Goal: Transaction & Acquisition: Book appointment/travel/reservation

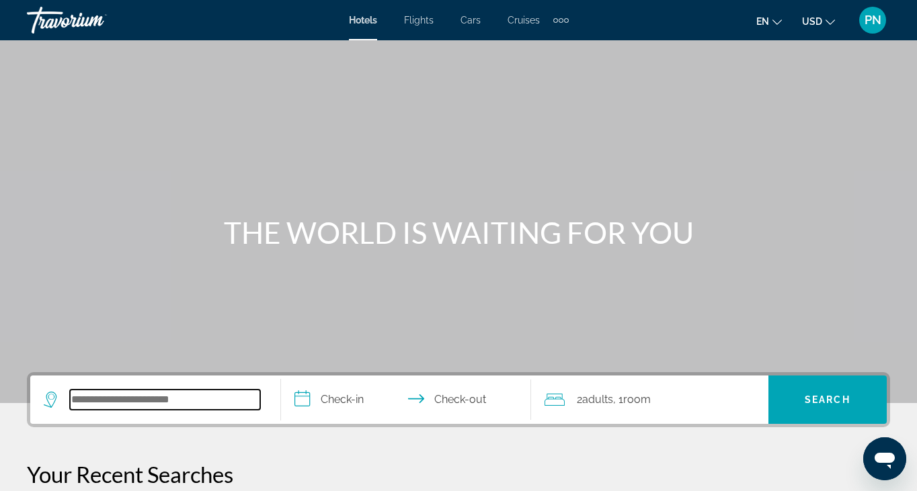
click at [190, 395] on input "Search widget" at bounding box center [165, 400] width 190 height 20
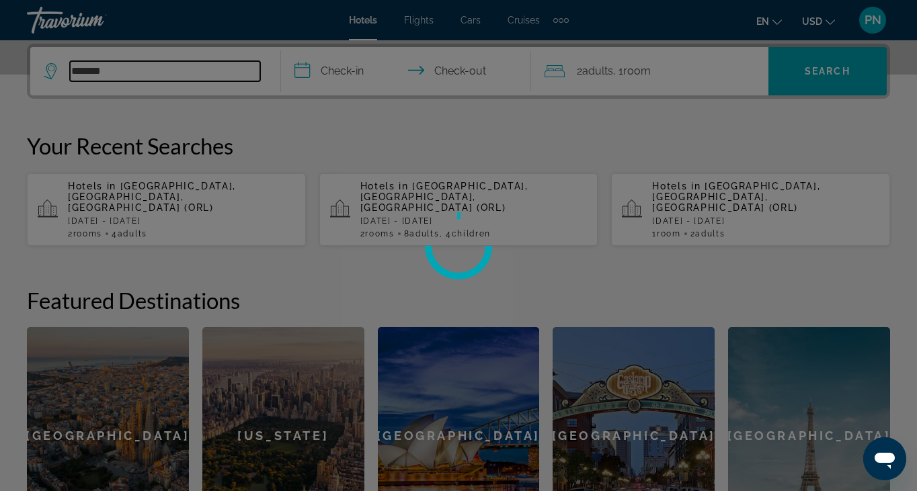
type input "*******"
drag, startPoint x: 185, startPoint y: 67, endPoint x: 161, endPoint y: 68, distance: 24.2
click at [161, 68] on div at bounding box center [458, 245] width 917 height 491
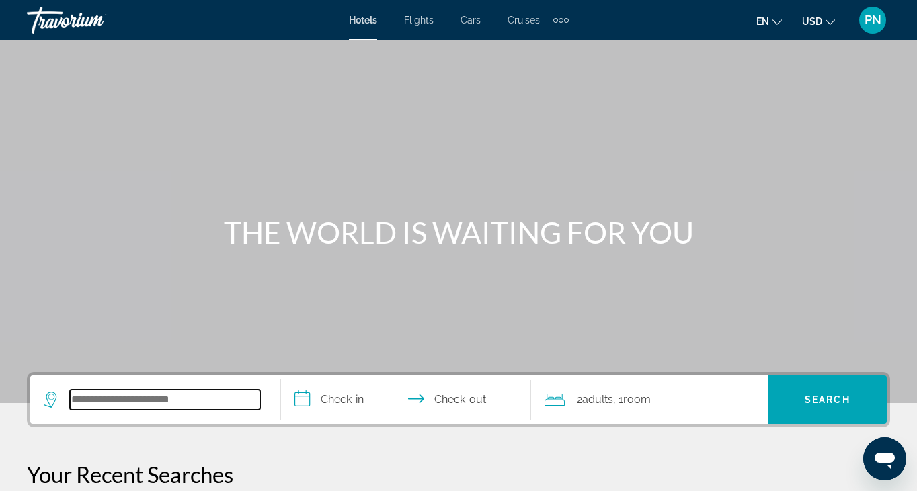
click at [93, 404] on input "Search widget" at bounding box center [165, 400] width 190 height 20
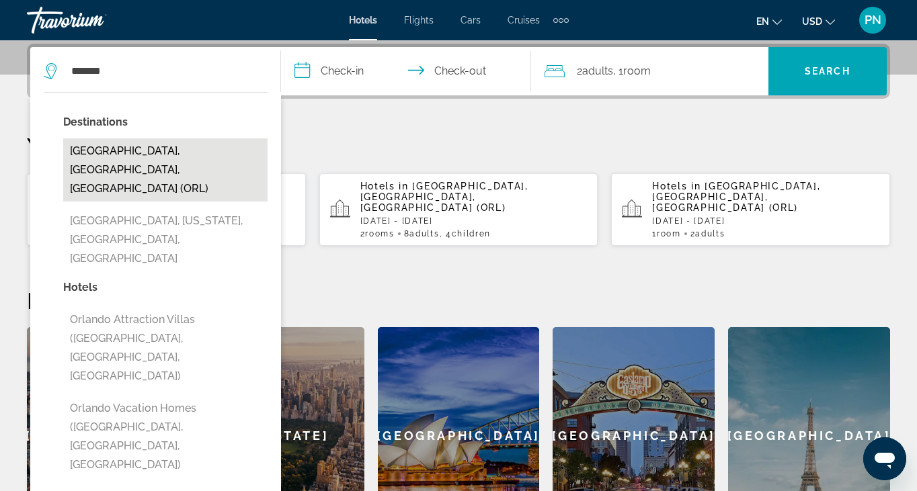
click at [192, 144] on button "[GEOGRAPHIC_DATA], [GEOGRAPHIC_DATA], [GEOGRAPHIC_DATA] (ORL)" at bounding box center [165, 169] width 204 height 63
type input "**********"
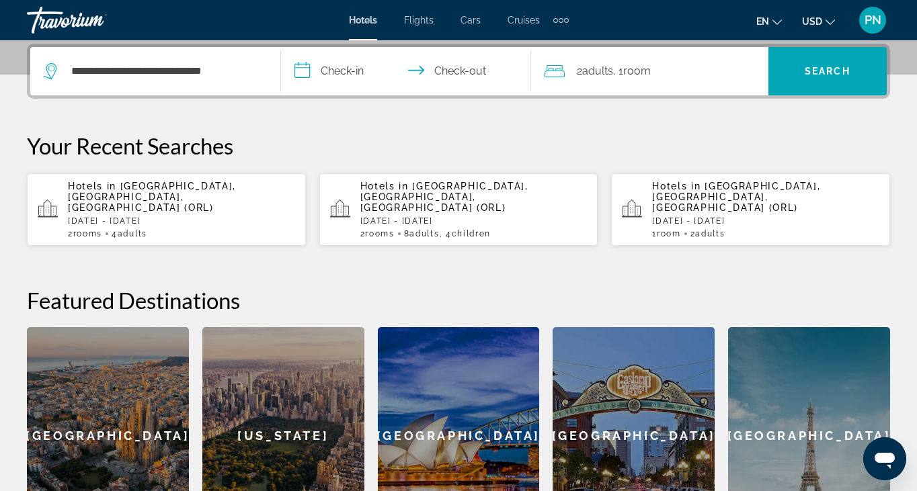
click at [341, 79] on input "**********" at bounding box center [409, 73] width 256 height 52
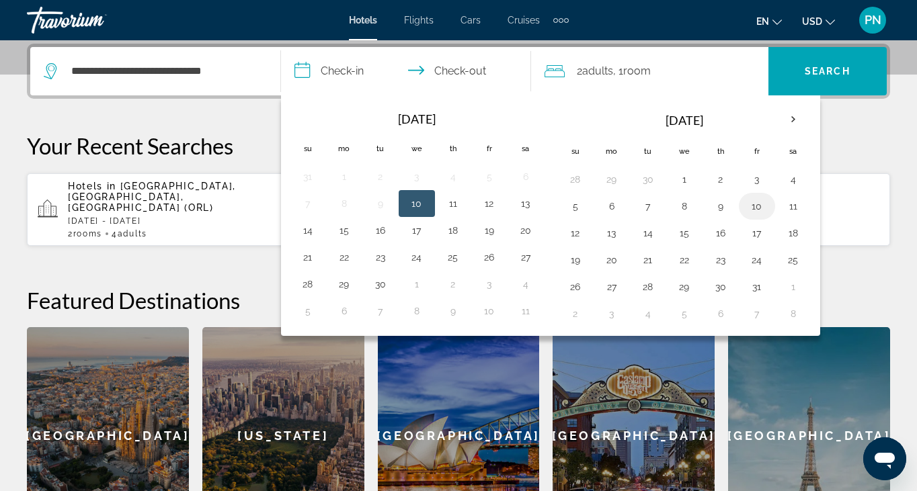
click at [751, 205] on button "10" at bounding box center [757, 206] width 22 height 19
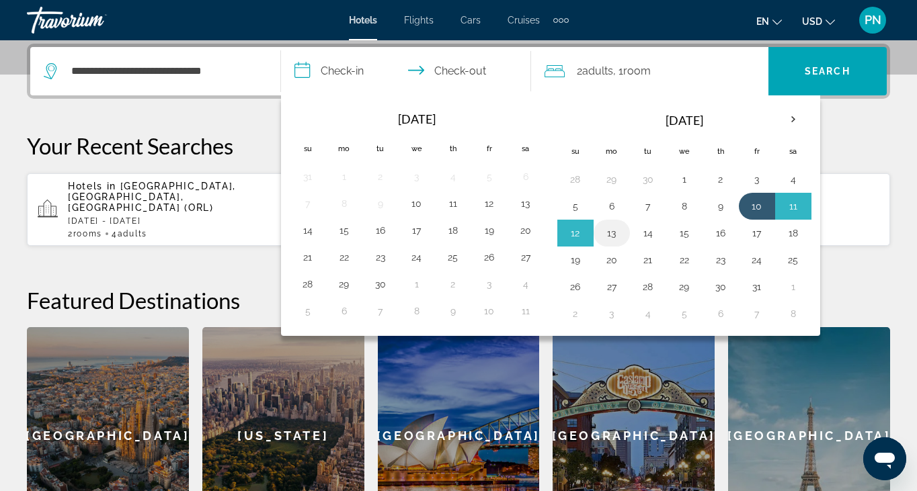
click at [621, 230] on button "13" at bounding box center [612, 233] width 22 height 19
type input "**********"
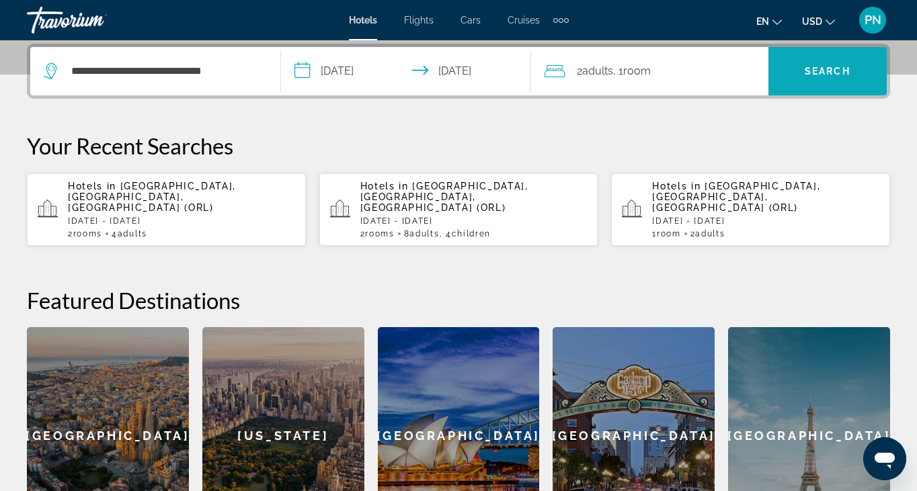
click at [862, 60] on span "Search widget" at bounding box center [827, 71] width 118 height 32
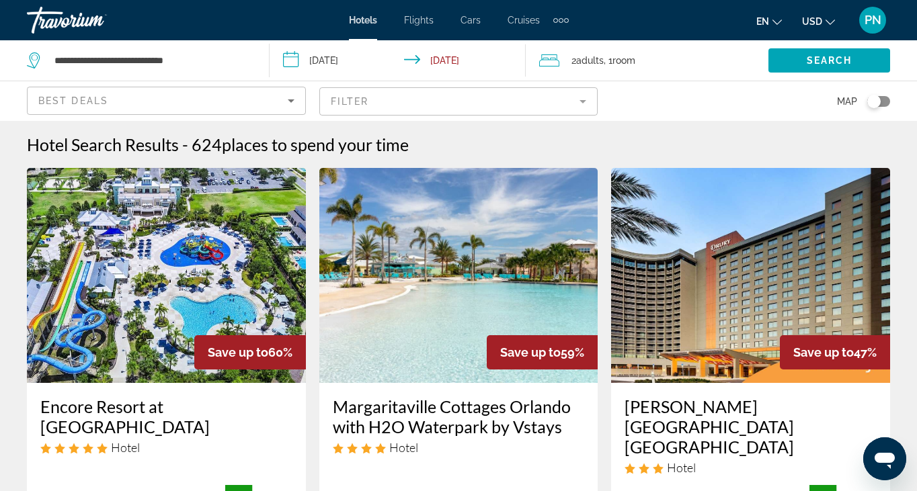
click at [430, 108] on mat-form-field "Filter" at bounding box center [458, 101] width 279 height 28
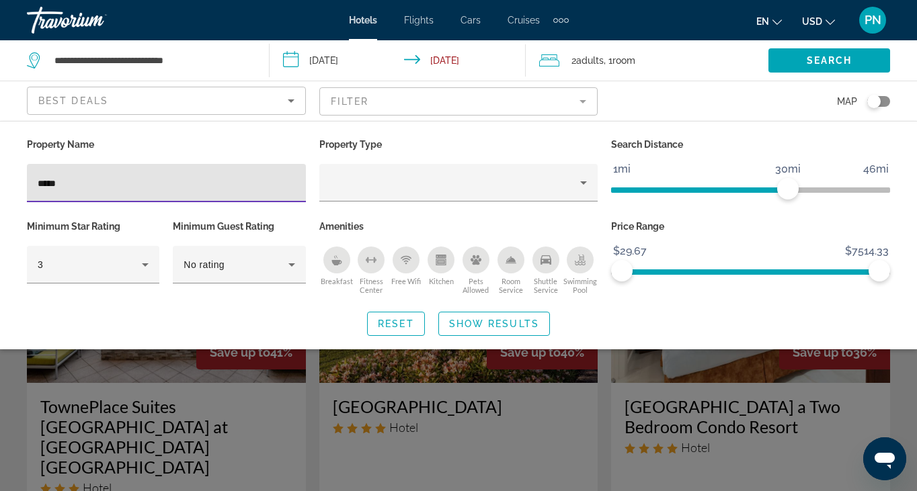
type input "******"
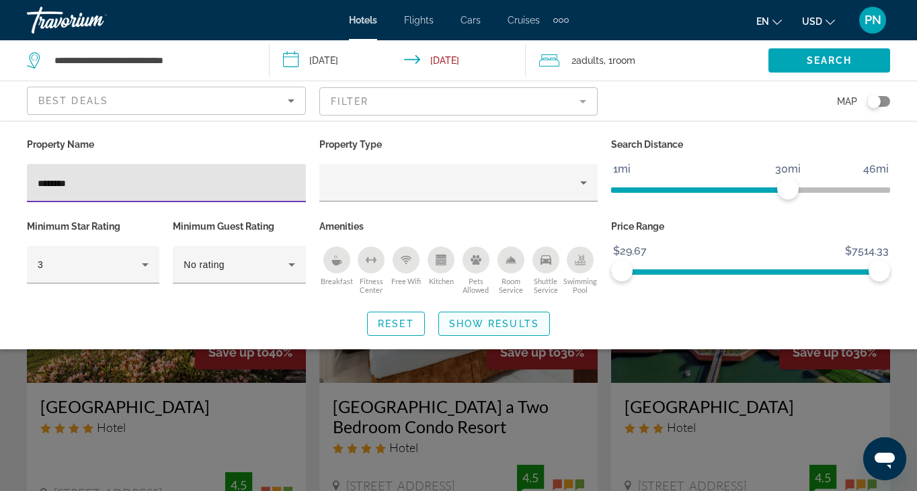
drag, startPoint x: 430, startPoint y: 108, endPoint x: 497, endPoint y: 335, distance: 237.5
click at [497, 335] on span "Search widget" at bounding box center [494, 324] width 110 height 32
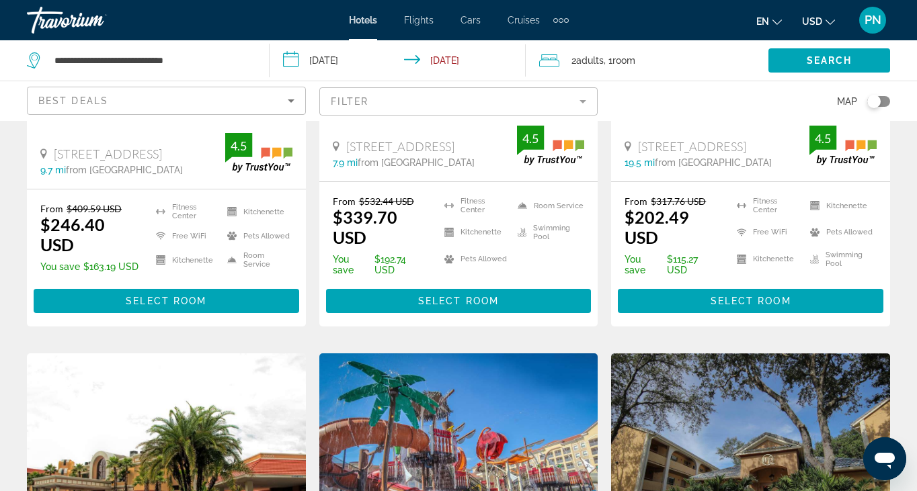
scroll to position [323, 0]
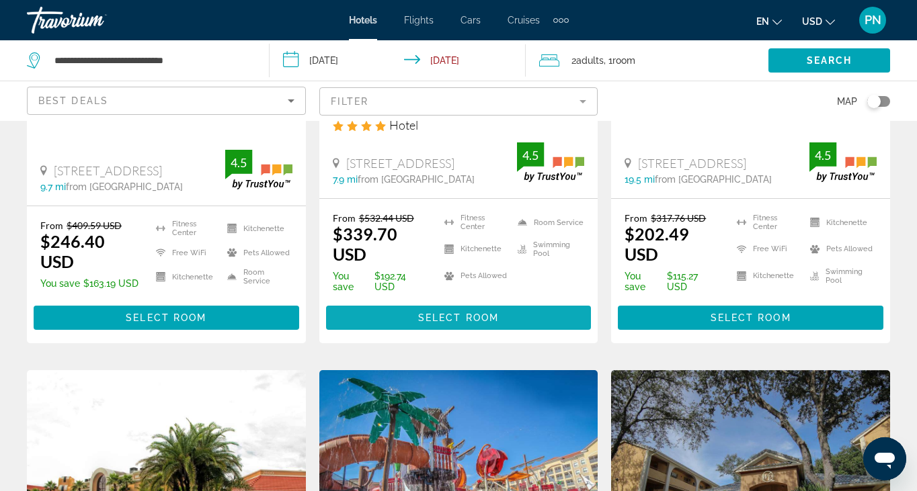
click at [425, 318] on span "Select Room" at bounding box center [458, 318] width 81 height 11
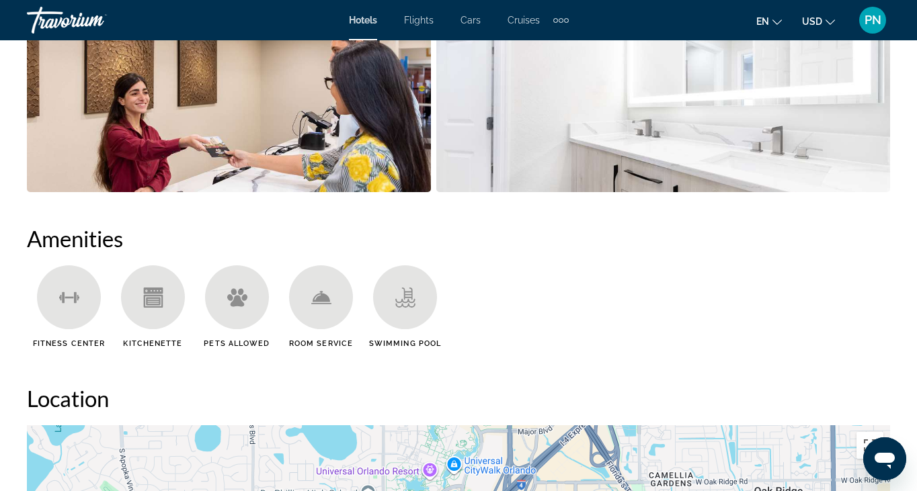
scroll to position [1277, 0]
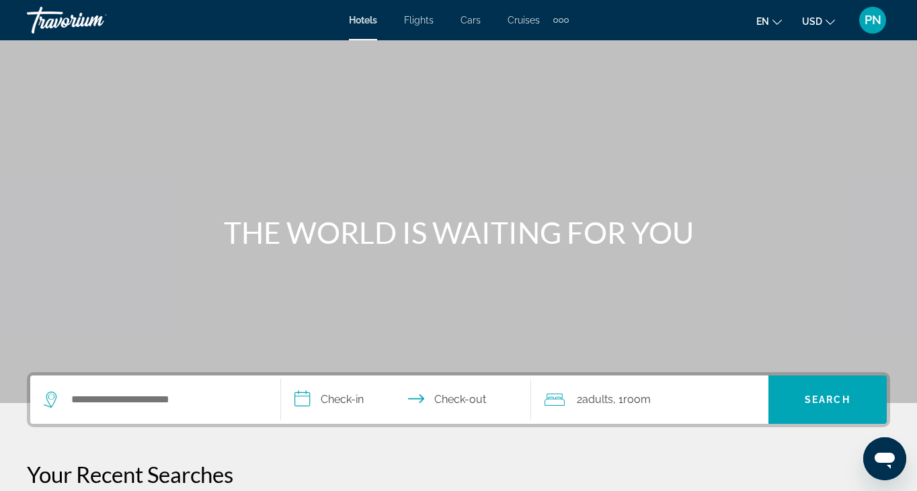
click at [141, 411] on div "Search widget" at bounding box center [155, 400] width 223 height 48
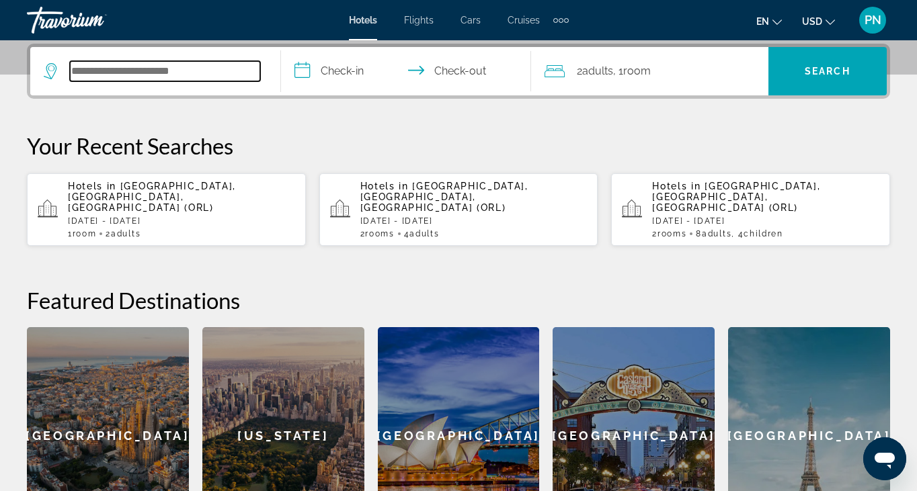
click at [126, 81] on input "Search widget" at bounding box center [165, 71] width 190 height 20
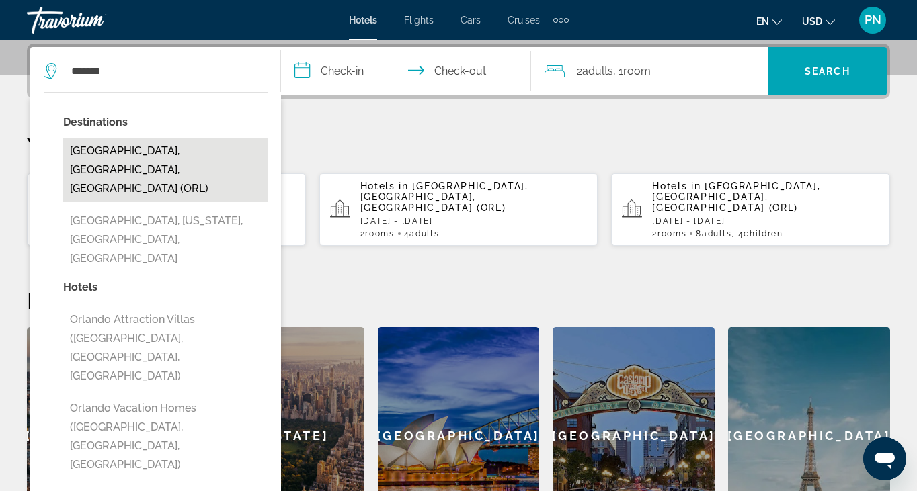
click at [103, 144] on button "[GEOGRAPHIC_DATA], [GEOGRAPHIC_DATA], [GEOGRAPHIC_DATA] (ORL)" at bounding box center [165, 169] width 204 height 63
type input "**********"
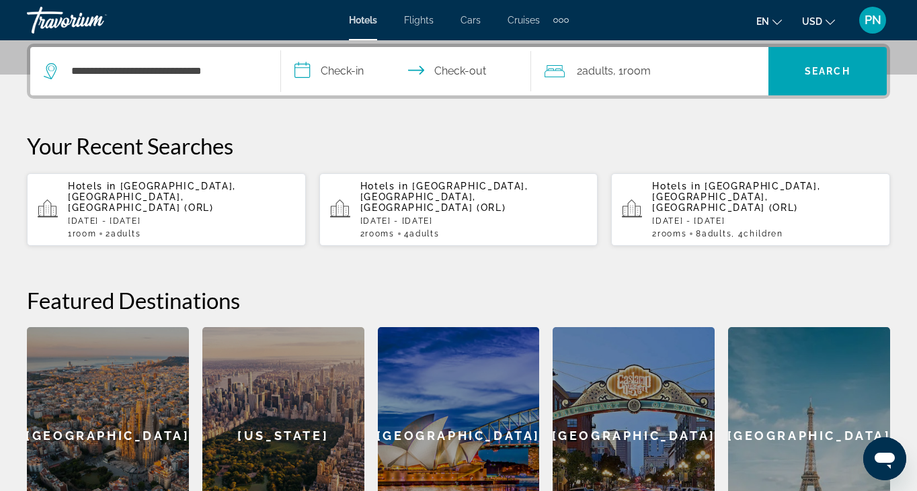
click at [315, 69] on input "**********" at bounding box center [409, 73] width 256 height 52
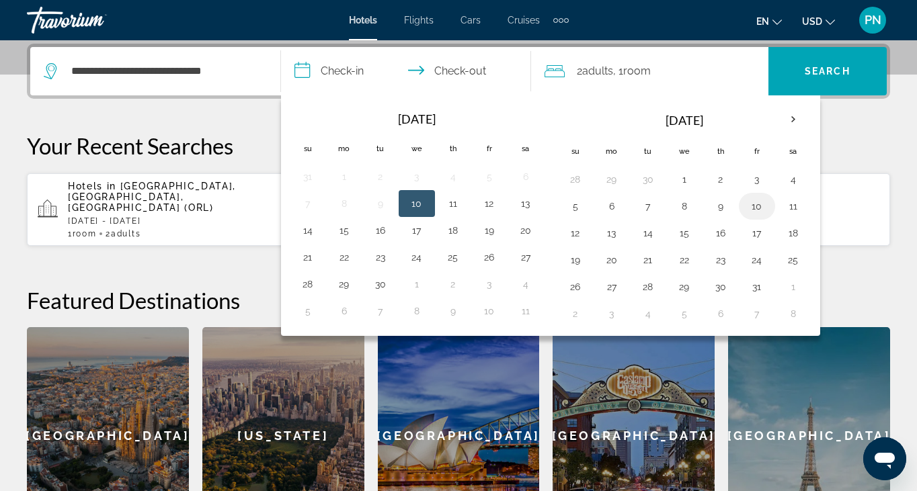
click at [749, 204] on button "10" at bounding box center [757, 206] width 22 height 19
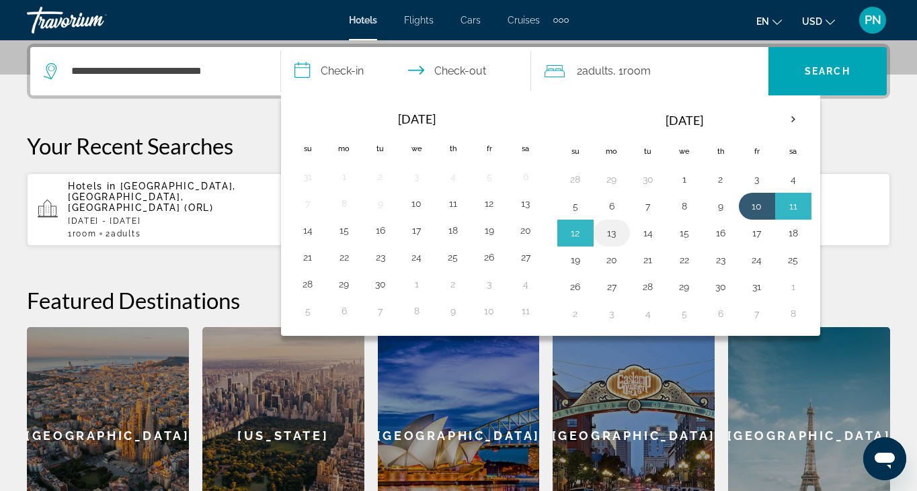
click at [620, 226] on button "13" at bounding box center [612, 233] width 22 height 19
type input "**********"
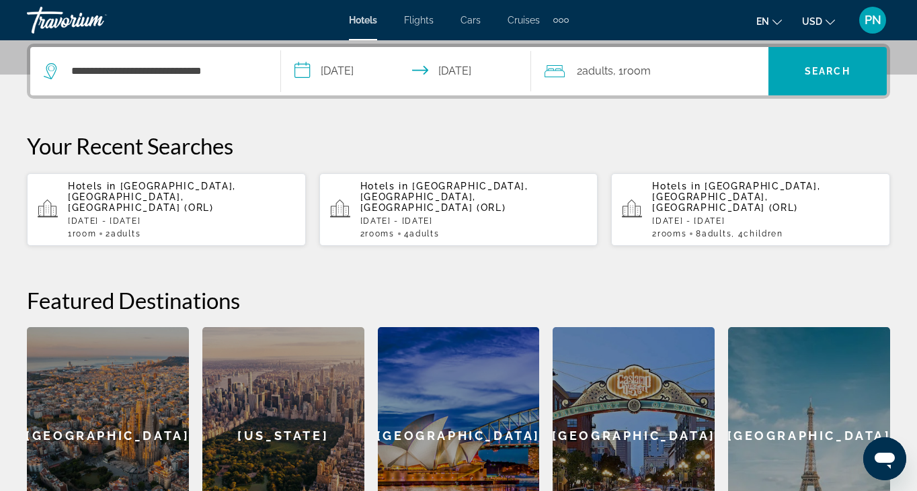
click at [599, 58] on div "2 Adult Adults , 1 Room rooms" at bounding box center [656, 71] width 224 height 48
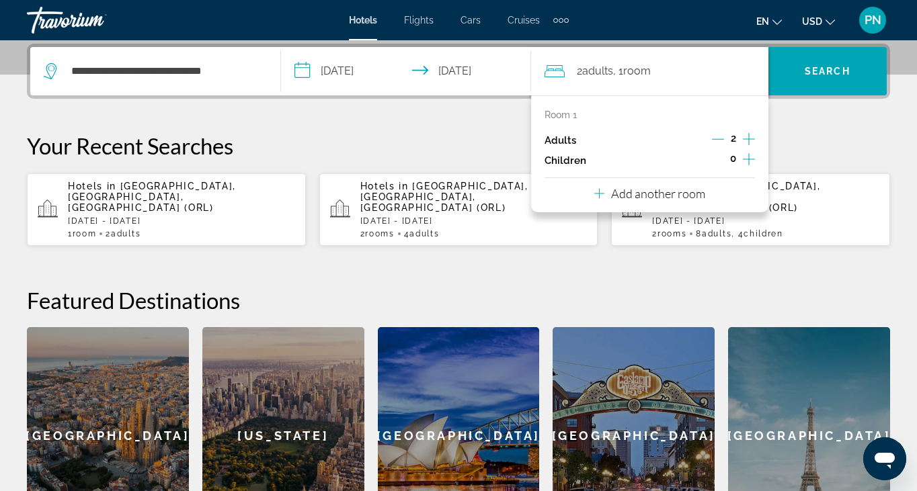
click at [722, 184] on div "Room 1 Adults 2 Children 0 Add another room" at bounding box center [649, 153] width 237 height 117
click at [687, 193] on p "Add another room" at bounding box center [658, 193] width 94 height 15
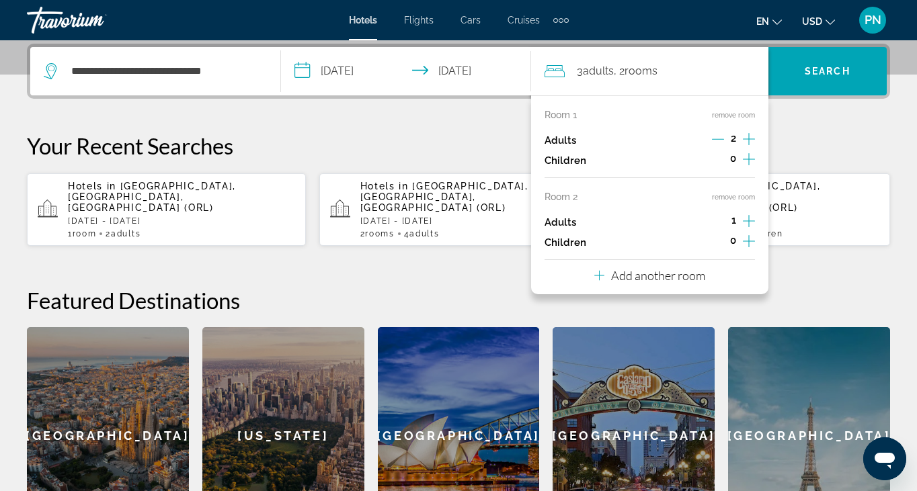
click at [741, 218] on div "1" at bounding box center [733, 222] width 42 height 20
click at [744, 222] on icon "Increment adults" at bounding box center [749, 221] width 12 height 16
click at [837, 68] on span "Search" at bounding box center [827, 71] width 46 height 11
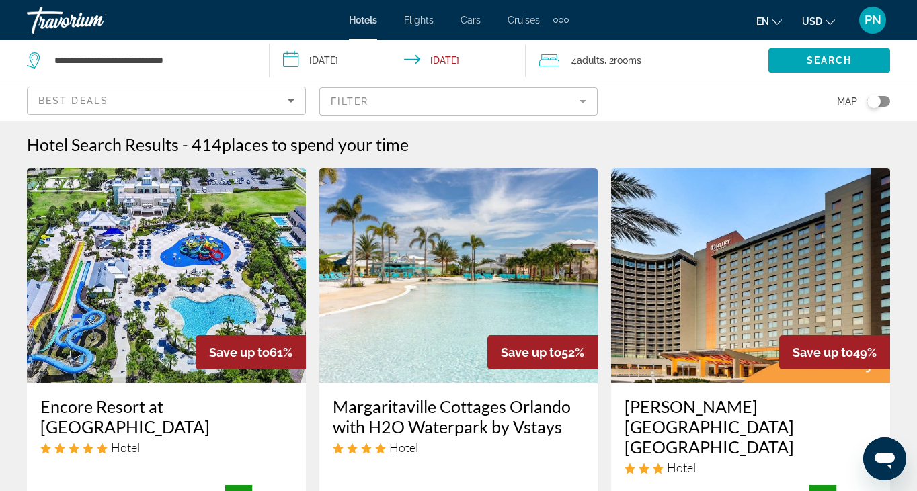
click at [480, 91] on mat-form-field "Filter" at bounding box center [458, 101] width 279 height 28
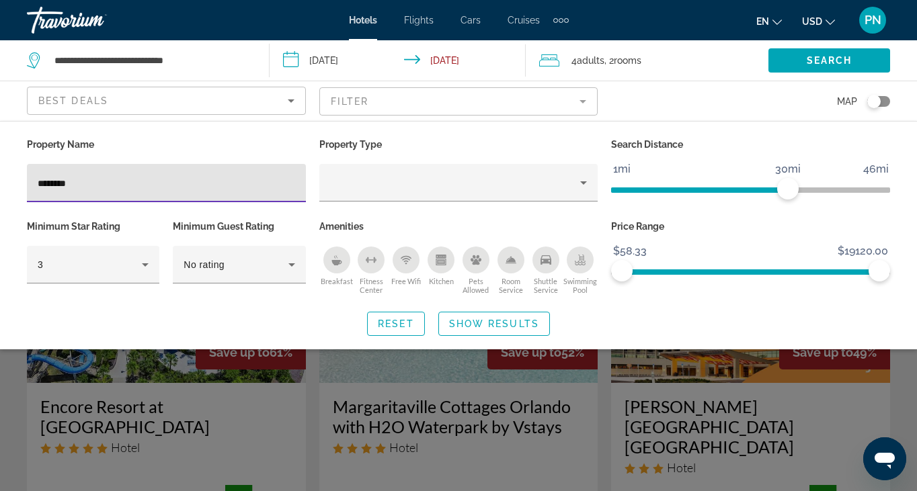
type input "********"
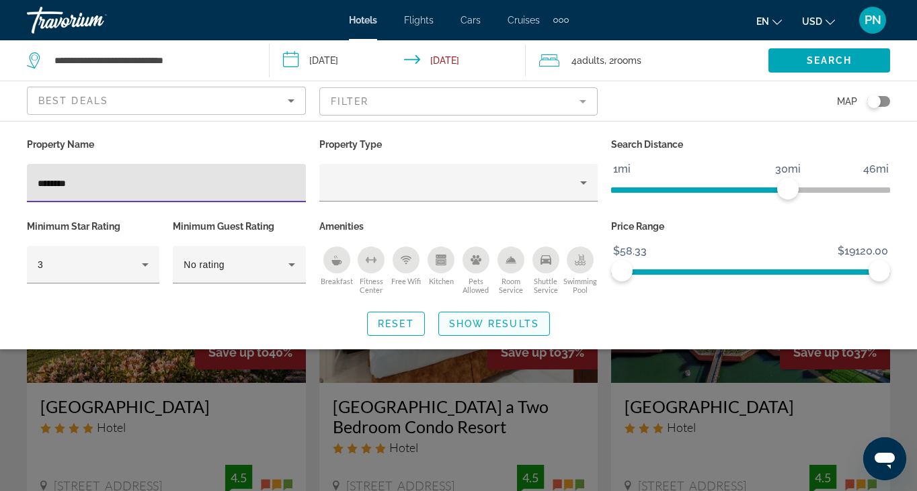
click at [481, 315] on span "Search widget" at bounding box center [494, 324] width 110 height 32
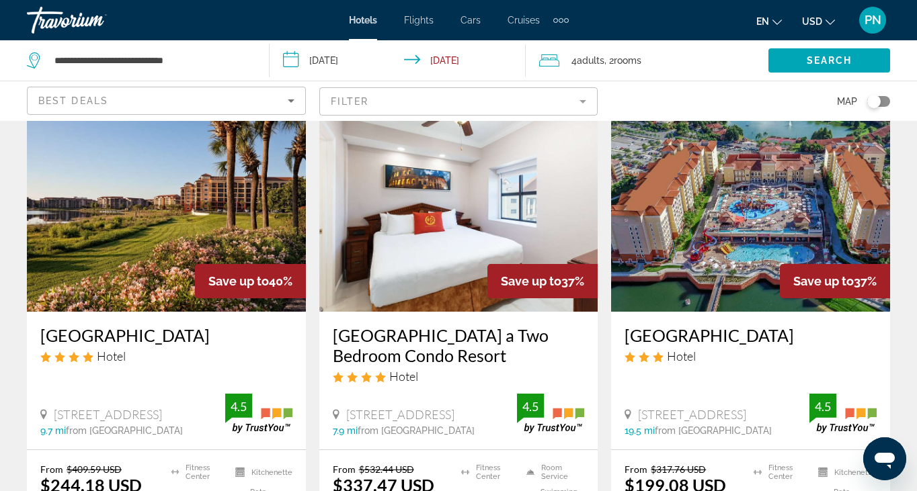
scroll to position [24, 0]
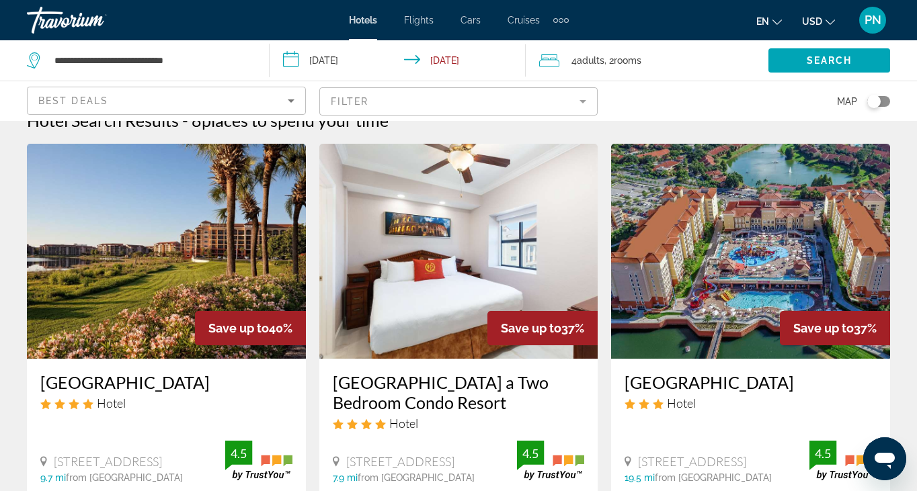
click at [499, 250] on img "Main content" at bounding box center [458, 251] width 279 height 215
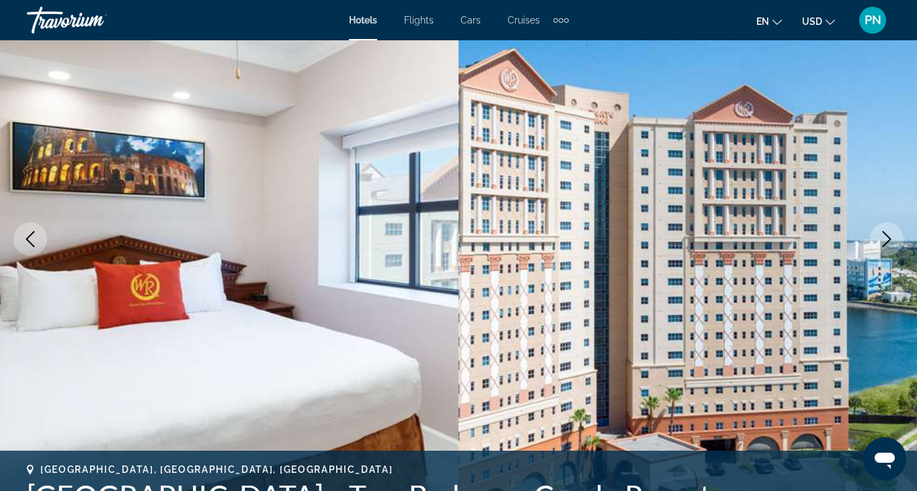
scroll to position [122, 0]
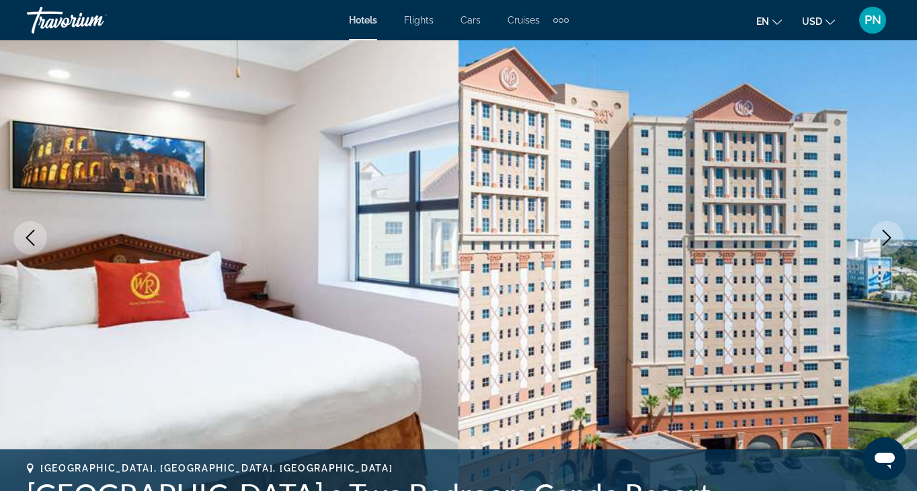
click at [893, 234] on icon "Next image" at bounding box center [886, 238] width 16 height 16
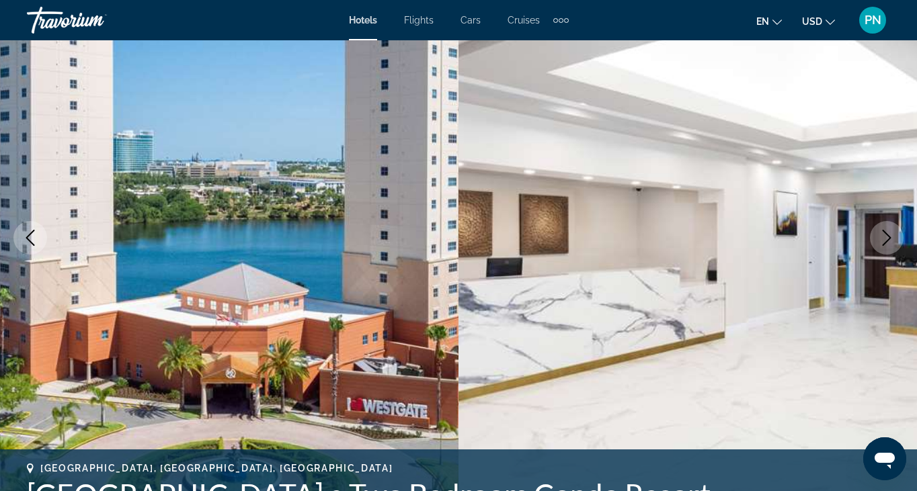
click at [893, 234] on icon "Next image" at bounding box center [886, 238] width 16 height 16
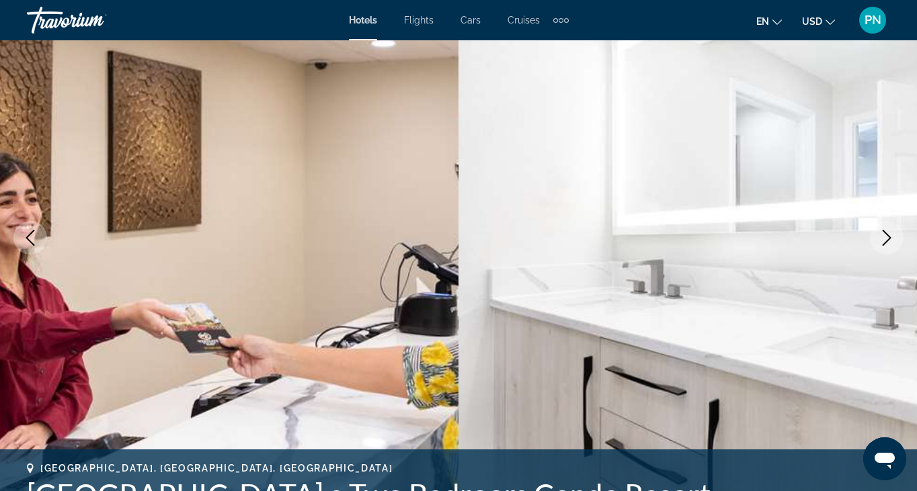
click at [893, 234] on icon "Next image" at bounding box center [886, 238] width 16 height 16
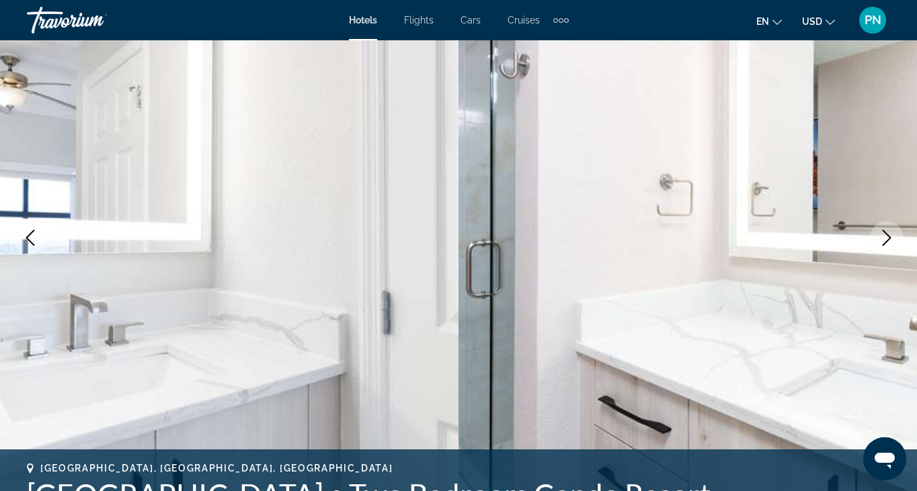
click at [893, 234] on icon "Next image" at bounding box center [886, 238] width 16 height 16
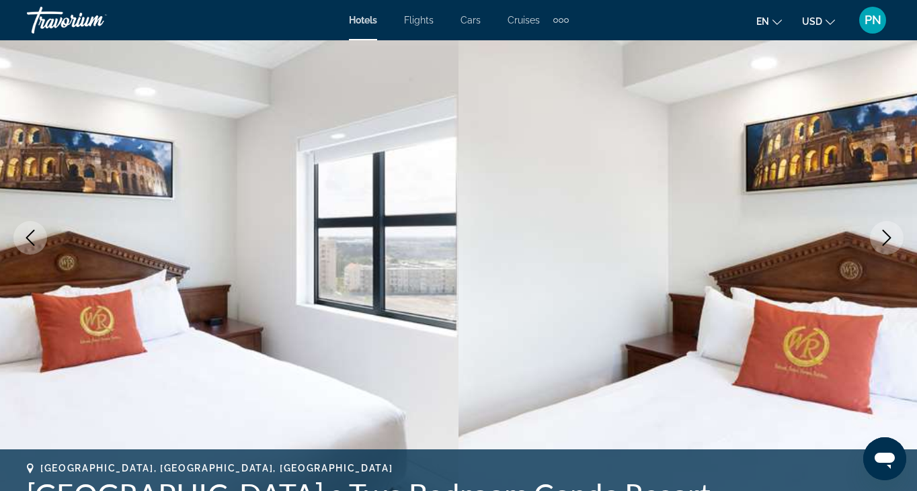
click at [893, 234] on icon "Next image" at bounding box center [886, 238] width 16 height 16
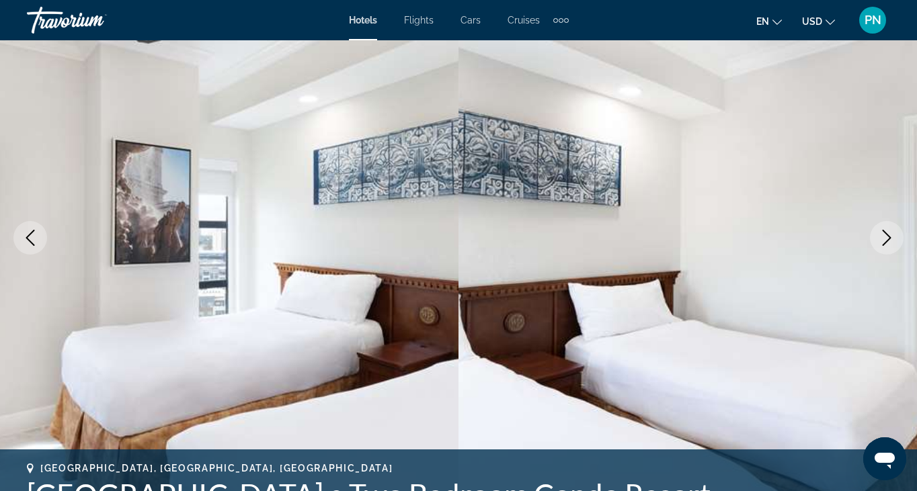
click at [893, 234] on icon "Next image" at bounding box center [886, 238] width 16 height 16
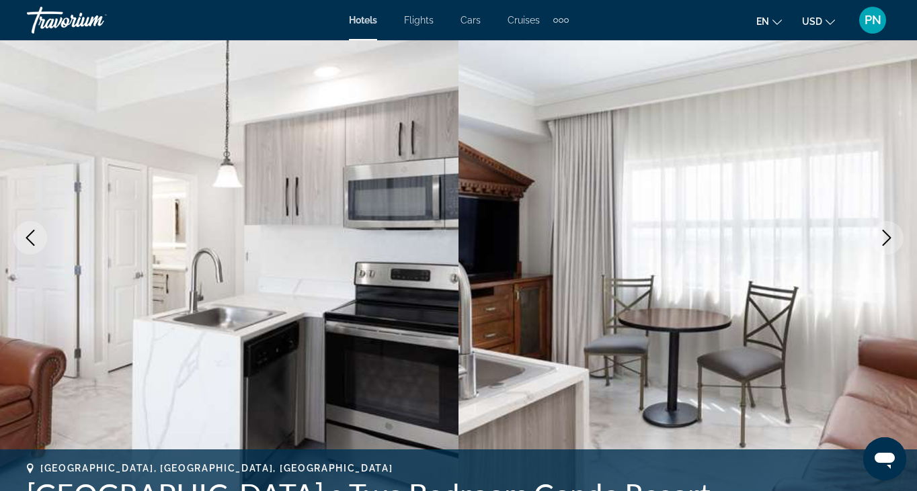
click at [882, 234] on icon "Next image" at bounding box center [886, 238] width 16 height 16
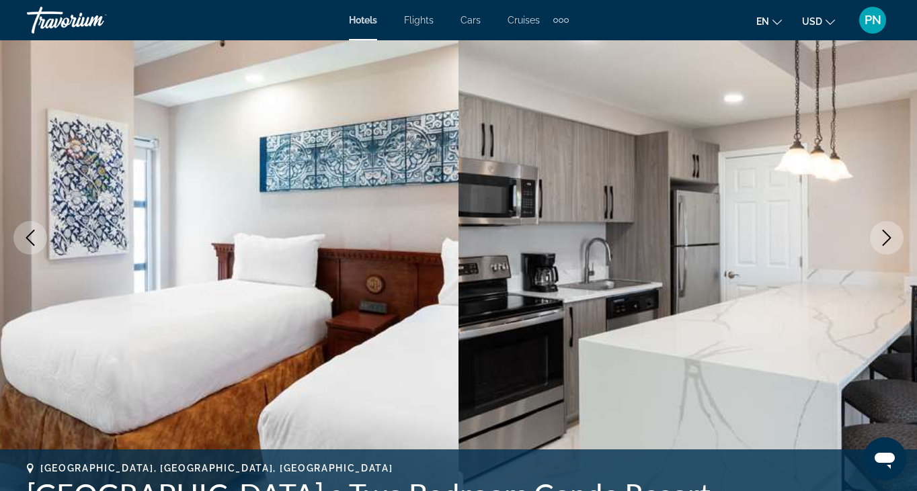
click at [882, 234] on icon "Next image" at bounding box center [886, 238] width 16 height 16
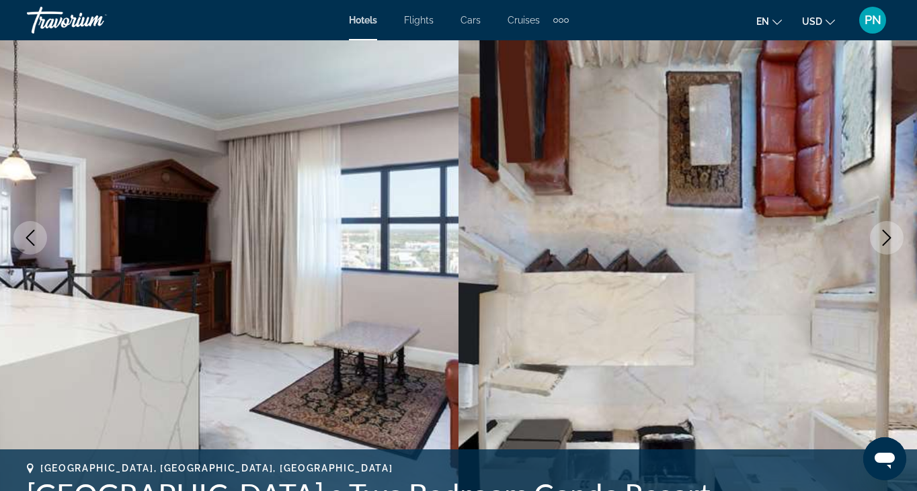
click at [882, 234] on icon "Next image" at bounding box center [886, 238] width 16 height 16
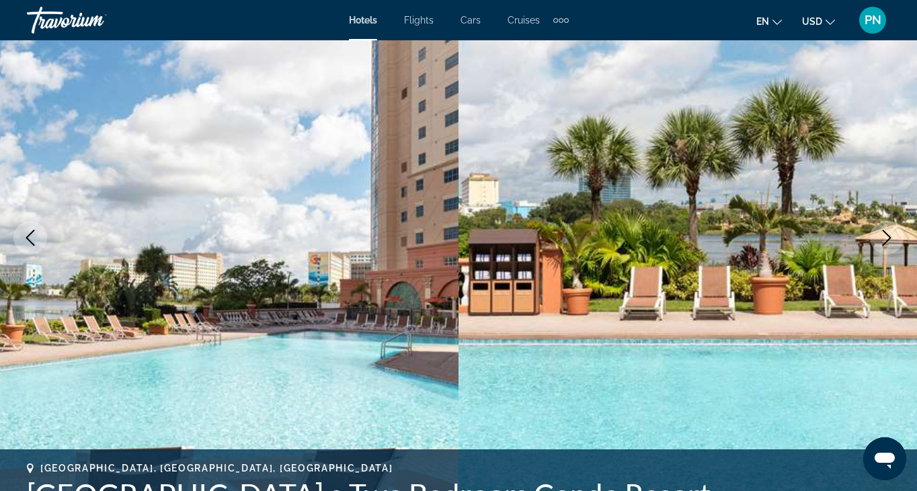
click at [882, 234] on icon "Next image" at bounding box center [886, 238] width 16 height 16
